Goal: Information Seeking & Learning: Learn about a topic

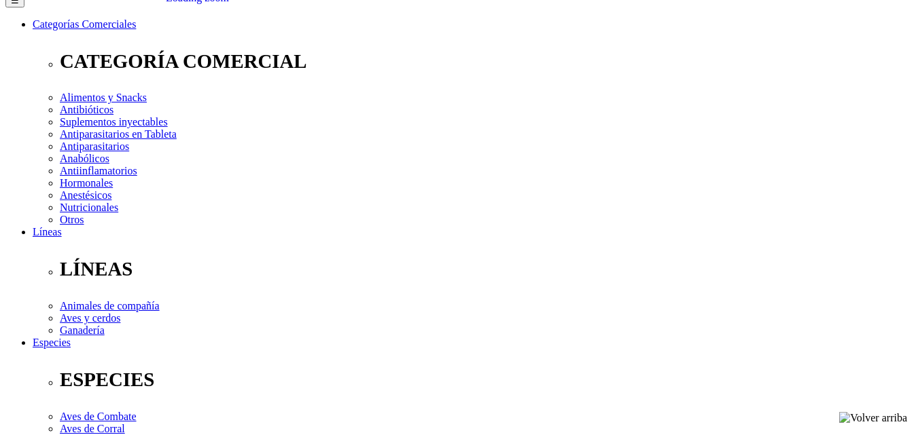
scroll to position [163, 0]
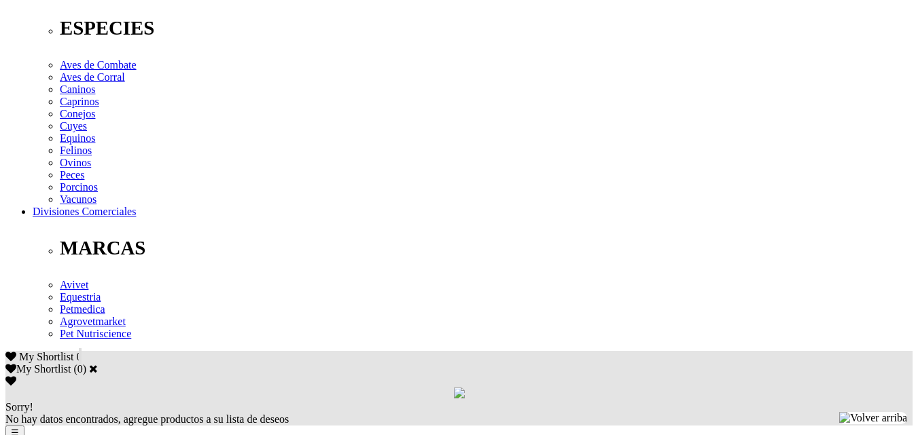
scroll to position [543, 0]
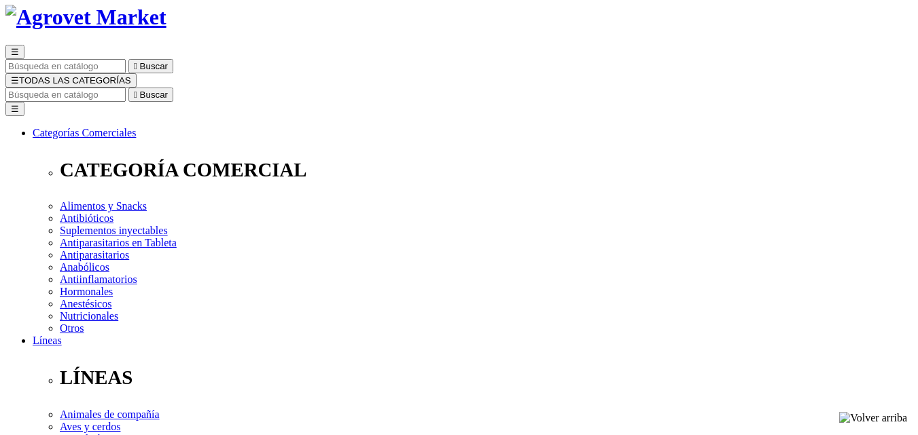
scroll to position [96, 0]
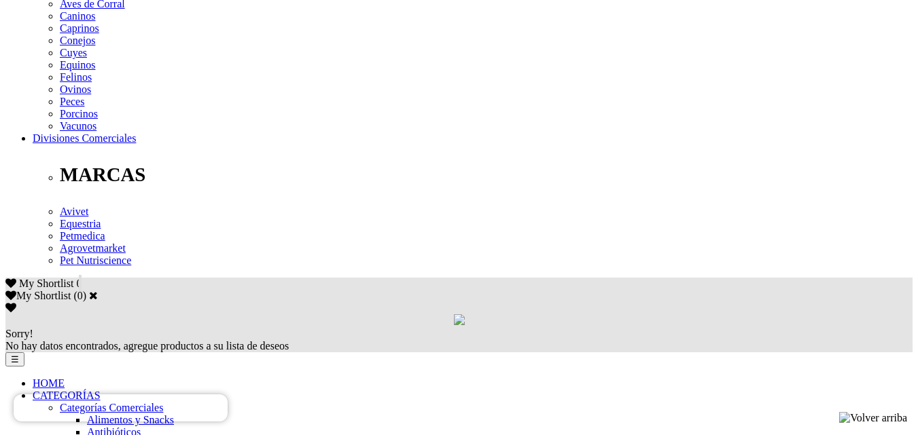
scroll to position [613, 0]
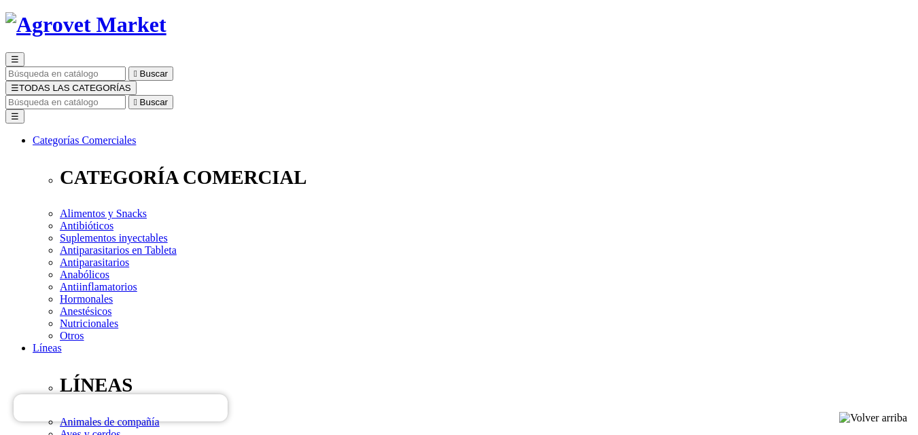
scroll to position [0, 0]
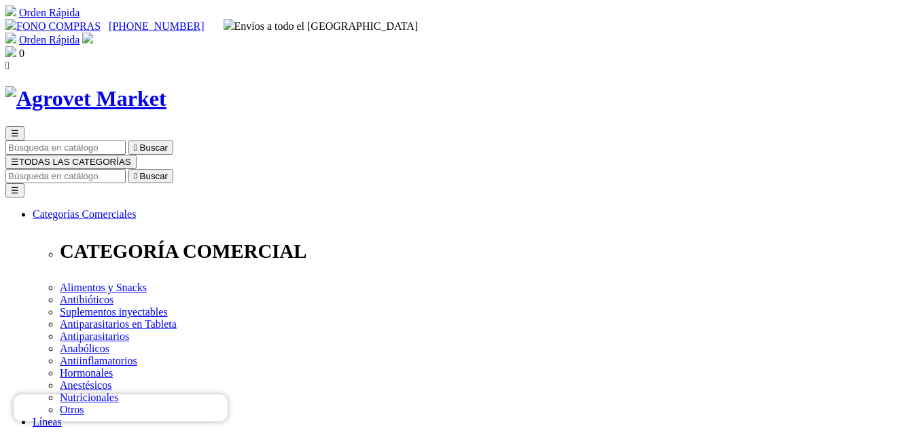
click at [126, 169] on input "Buscar" at bounding box center [65, 176] width 120 height 14
type input "KERKUS"
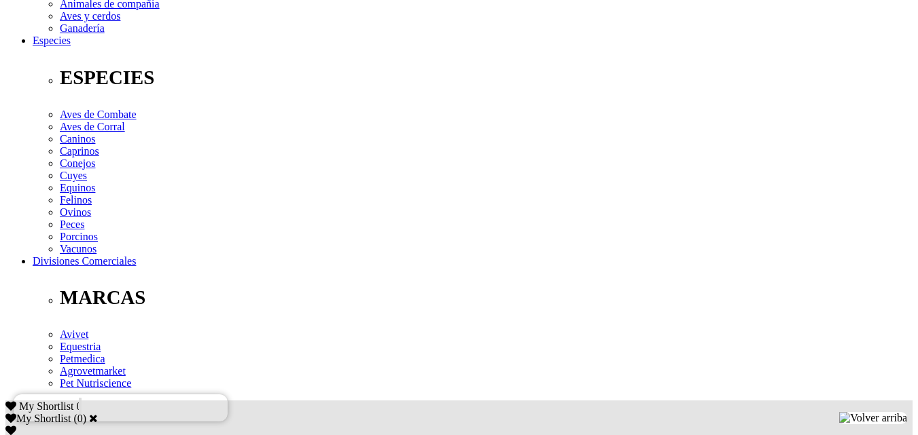
scroll to position [535, 0]
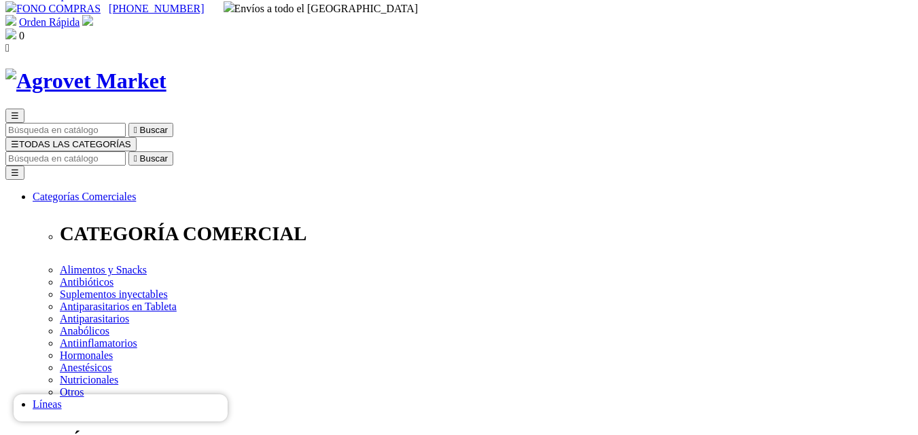
scroll to position [0, 0]
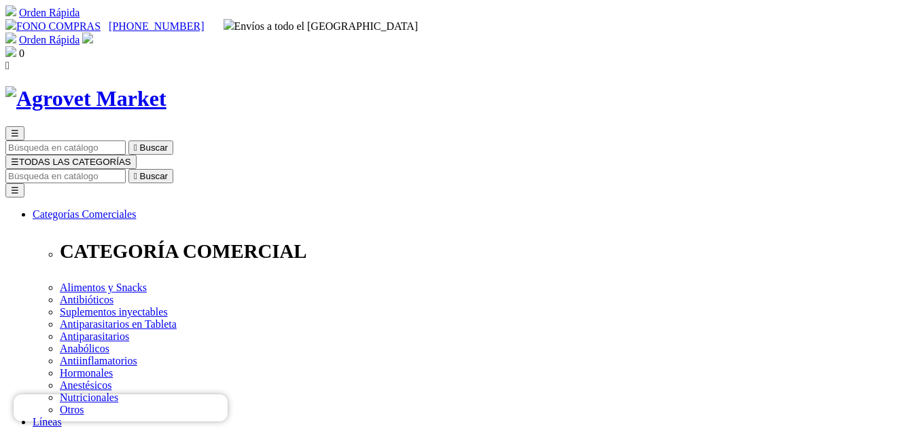
click at [126, 169] on input "Buscar" at bounding box center [65, 176] width 120 height 14
type input "kerkus"
click at [128, 169] on button " Buscar" at bounding box center [150, 176] width 45 height 14
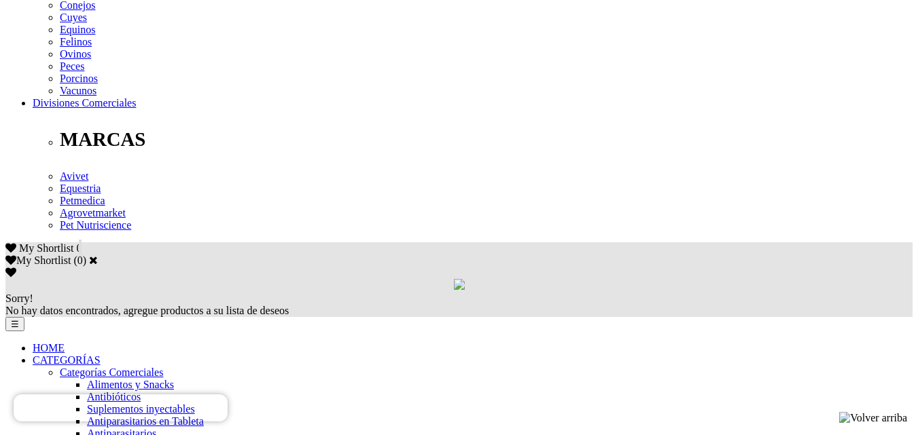
scroll to position [652, 0]
